Goal: Share content

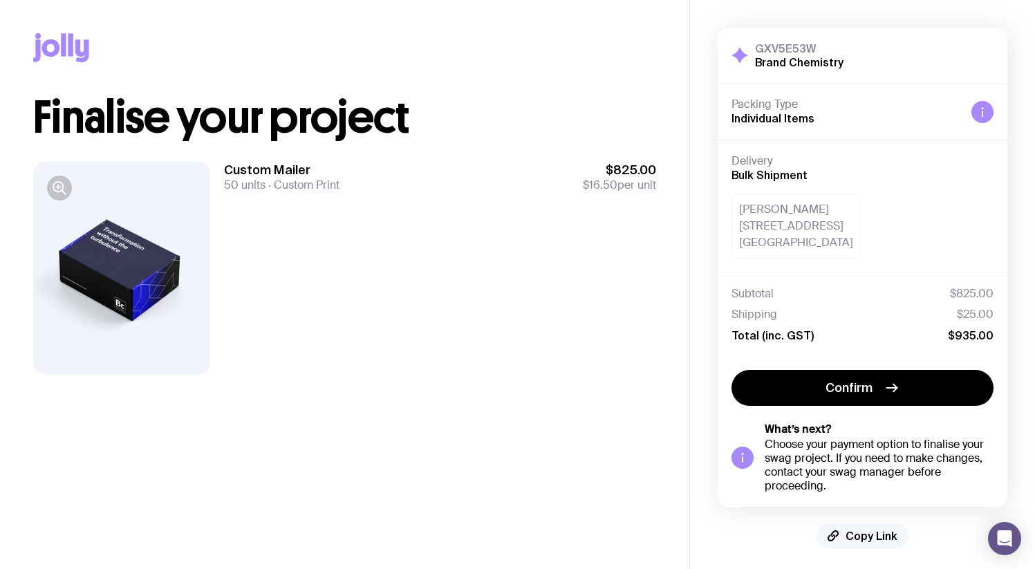
click at [864, 529] on span "Copy Link" at bounding box center [871, 536] width 52 height 14
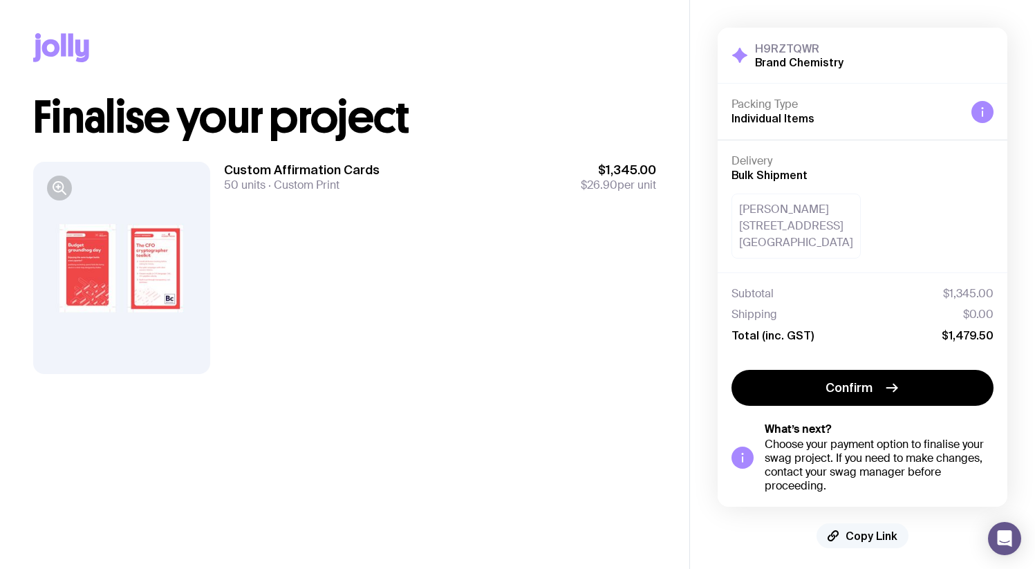
click at [854, 538] on span "Copy Link" at bounding box center [871, 536] width 52 height 14
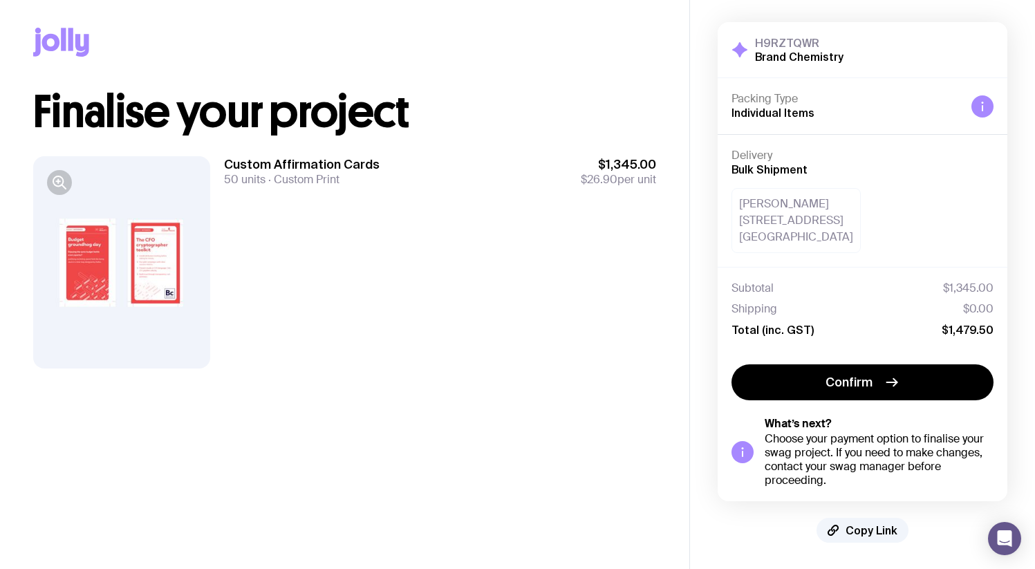
scroll to position [6, 0]
